Goal: Task Accomplishment & Management: Use online tool/utility

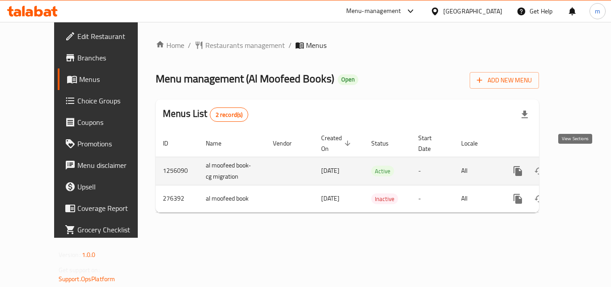
click at [577, 165] on icon "enhanced table" at bounding box center [582, 170] width 11 height 11
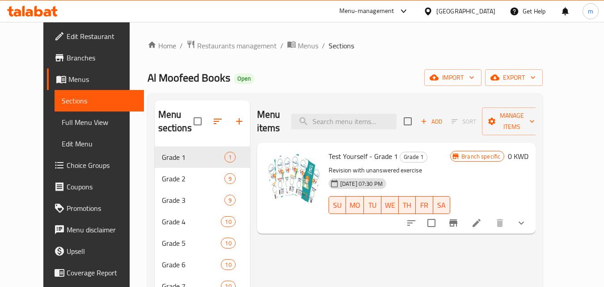
click at [67, 165] on span "Choice Groups" at bounding box center [102, 165] width 71 height 11
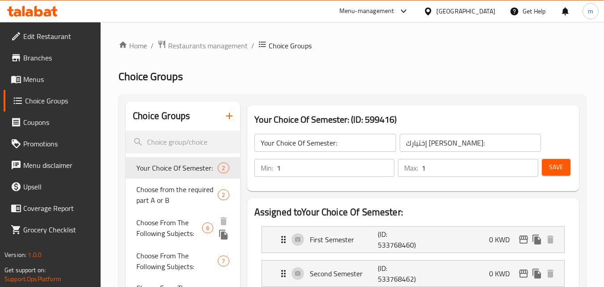
click at [164, 219] on span "Choose From The Following Subjects:" at bounding box center [169, 227] width 66 height 21
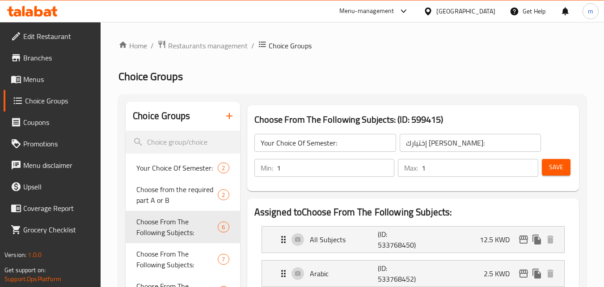
type input "Choose From The Following Subjects:"
type input "[PERSON_NAME] التالية:"
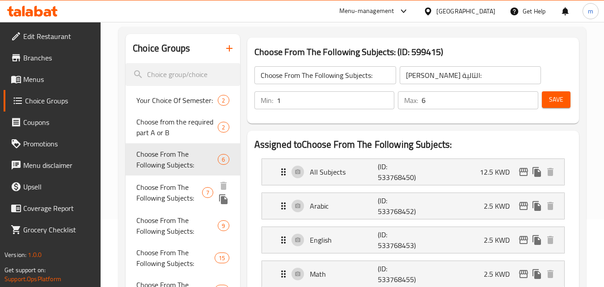
scroll to position [89, 0]
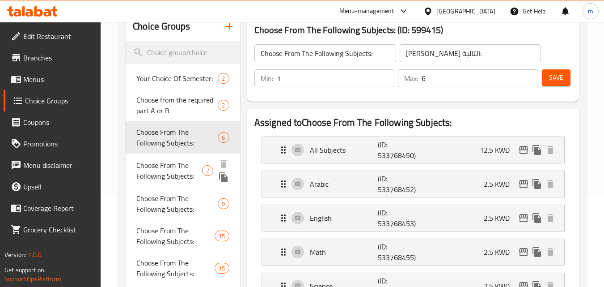
click at [166, 171] on span "Choose From The Following Subjects:" at bounding box center [169, 170] width 66 height 21
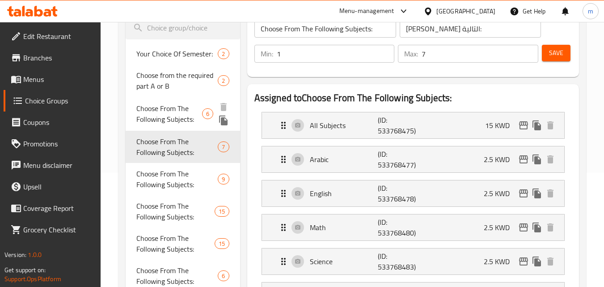
scroll to position [134, 0]
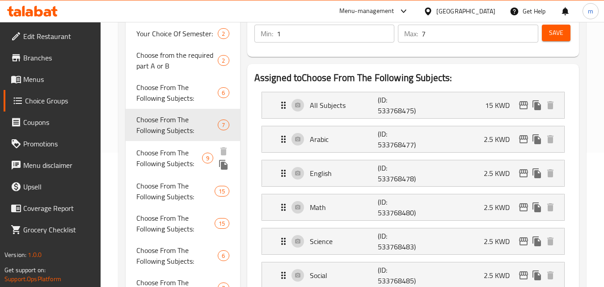
click at [173, 155] on span "Choose From The Following Subjects:" at bounding box center [169, 157] width 66 height 21
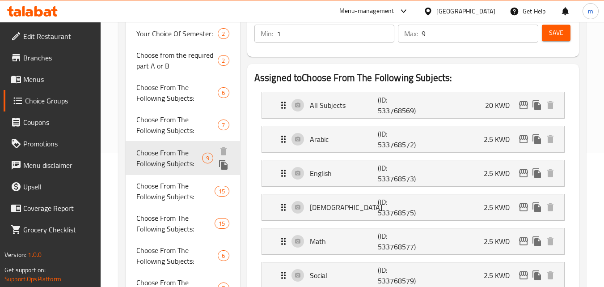
scroll to position [179, 0]
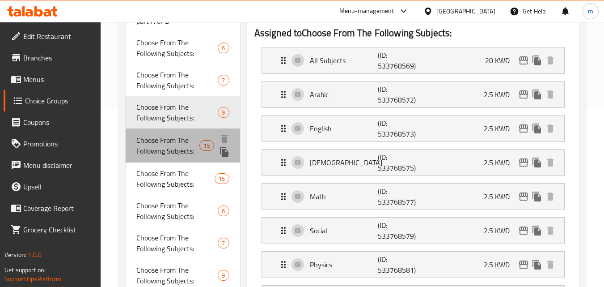
click at [167, 148] on span "Choose From The Following Subjects:" at bounding box center [167, 145] width 63 height 21
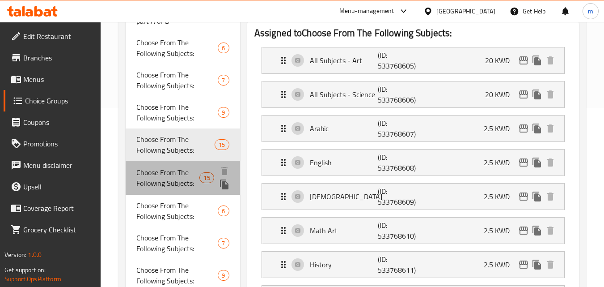
click at [148, 185] on span "Choose From The Following Subjects:" at bounding box center [167, 177] width 63 height 21
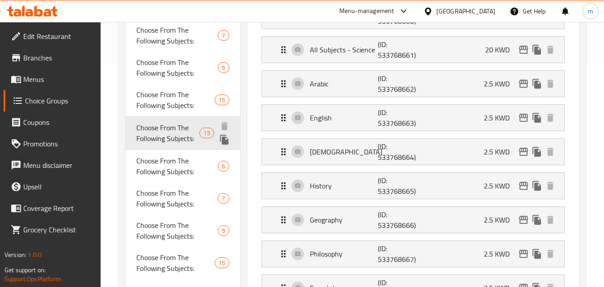
scroll to position [268, 0]
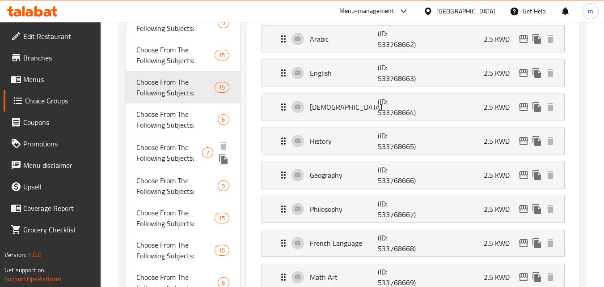
click at [160, 157] on span "Choose From The Following Subjects:" at bounding box center [169, 152] width 66 height 21
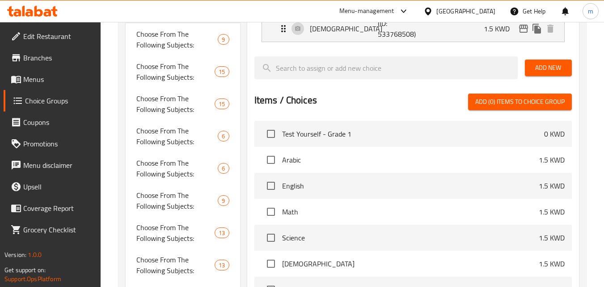
scroll to position [447, 0]
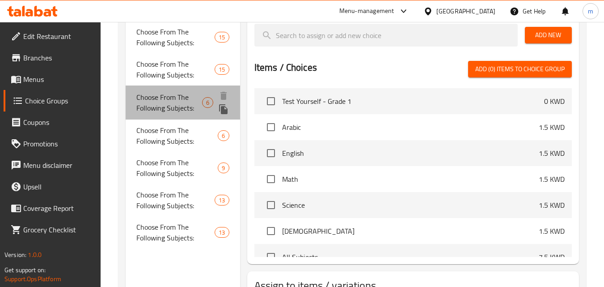
click at [176, 96] on span "Choose From The Following Subjects:" at bounding box center [169, 102] width 66 height 21
type input "6"
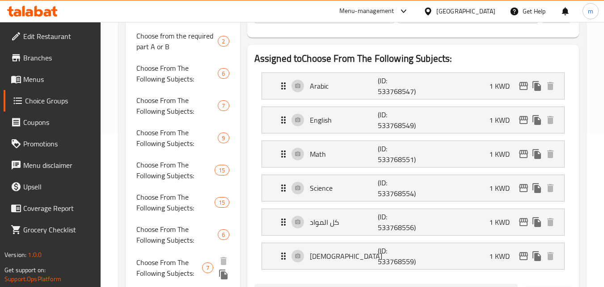
scroll to position [89, 0]
